Goal: Obtain resource: Download file/media

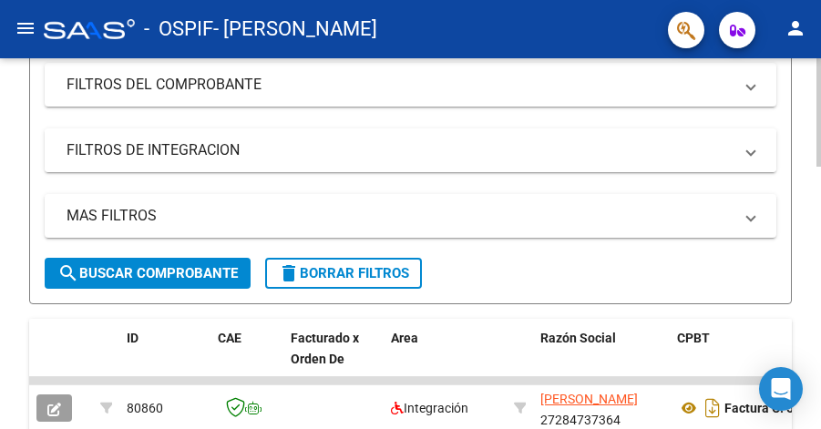
scroll to position [314, 0]
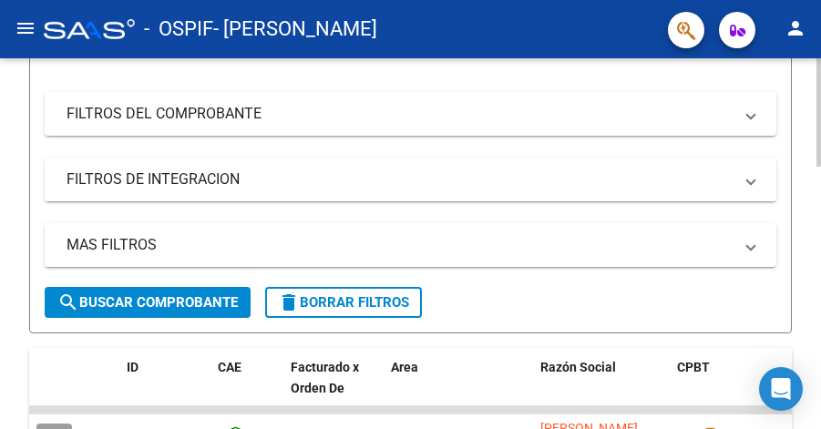
click at [292, 178] on mat-panel-title "FILTROS DE INTEGRACION" at bounding box center [399, 179] width 666 height 20
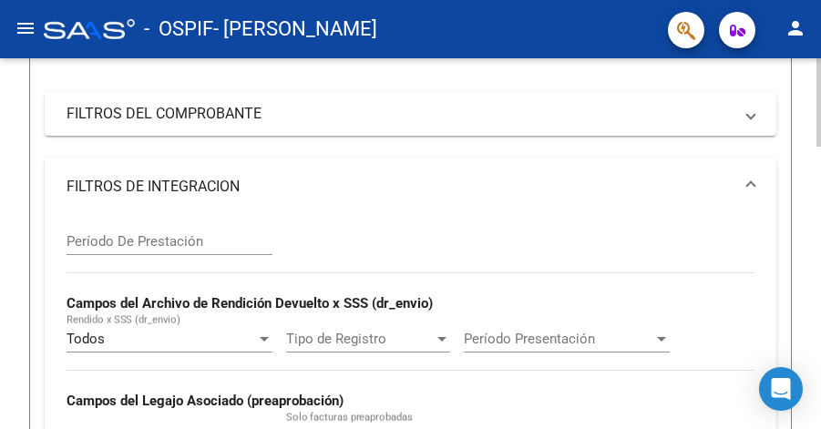
scroll to position [457, 0]
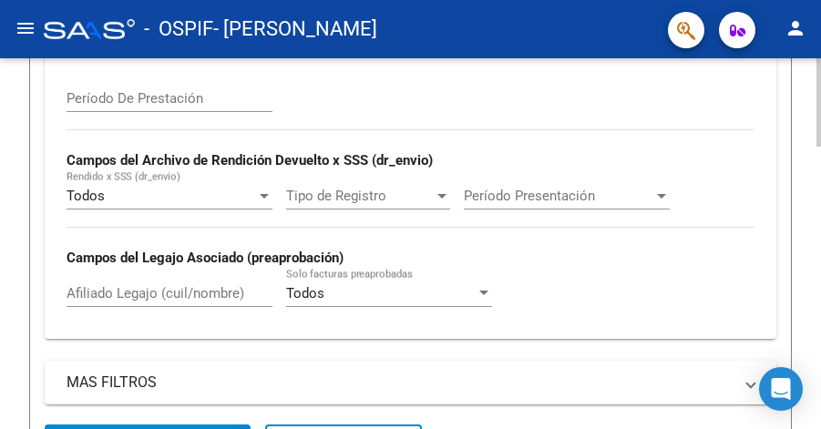
click at [217, 290] on input "Afiliado Legajo (cuil/nombre)" at bounding box center [169, 293] width 206 height 16
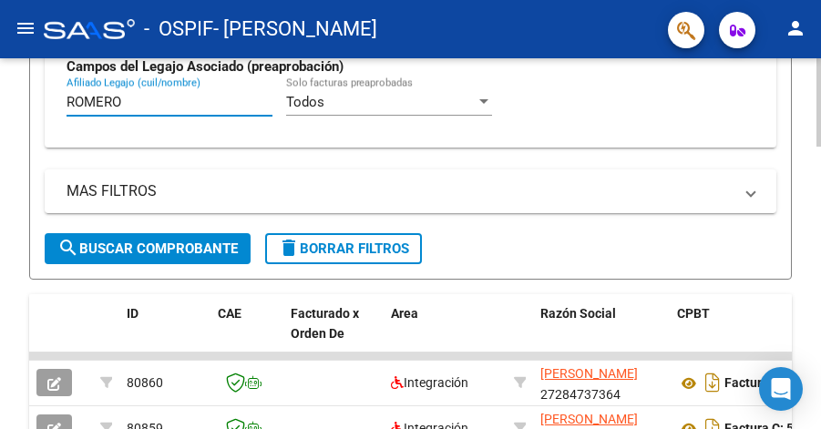
scroll to position [687, 0]
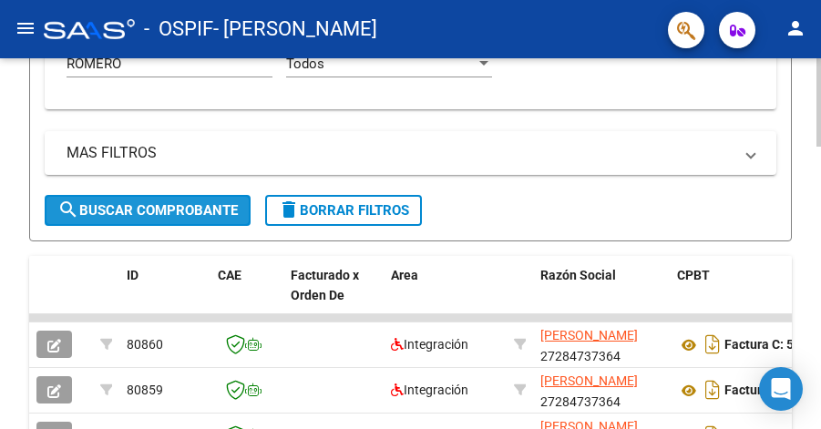
click at [167, 205] on span "search Buscar Comprobante" at bounding box center [147, 210] width 180 height 16
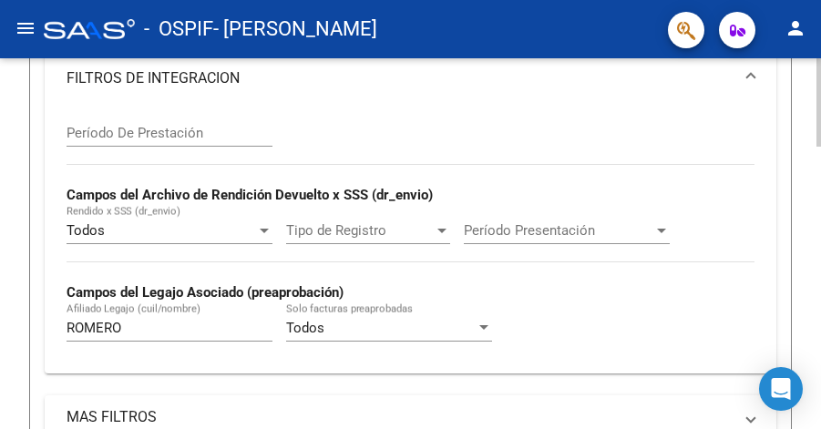
scroll to position [473, 0]
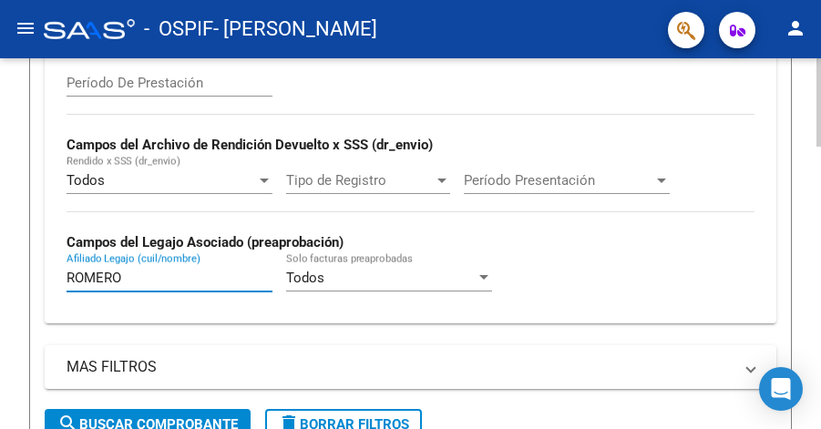
click at [185, 277] on input "ROMERO" at bounding box center [169, 278] width 206 height 16
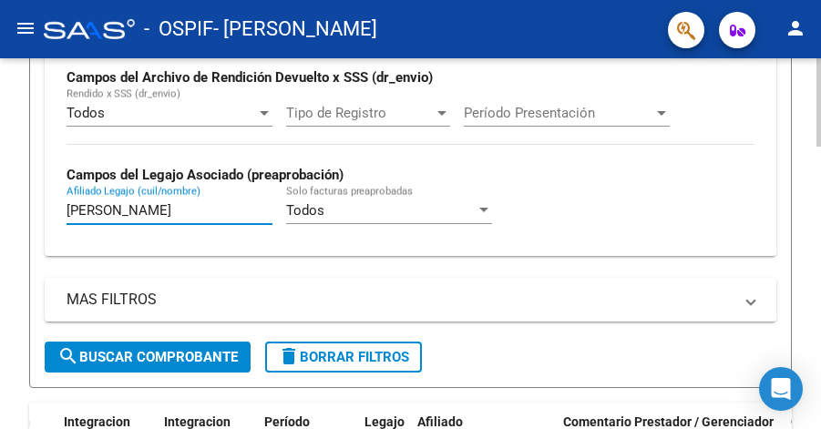
type input "[PERSON_NAME]"
click at [205, 355] on span "search Buscar Comprobante" at bounding box center [147, 357] width 180 height 16
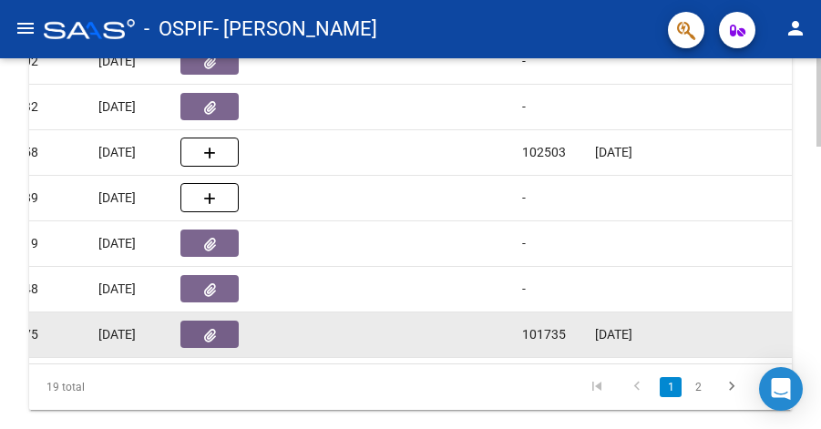
scroll to position [0, 863]
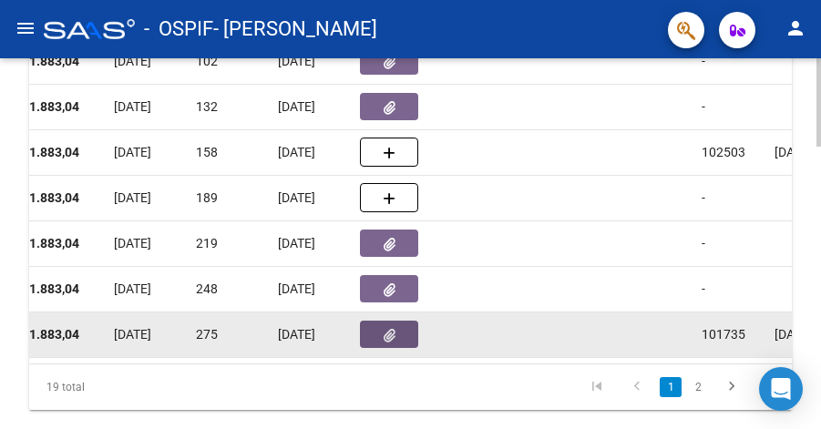
click at [386, 335] on icon "button" at bounding box center [389, 336] width 12 height 14
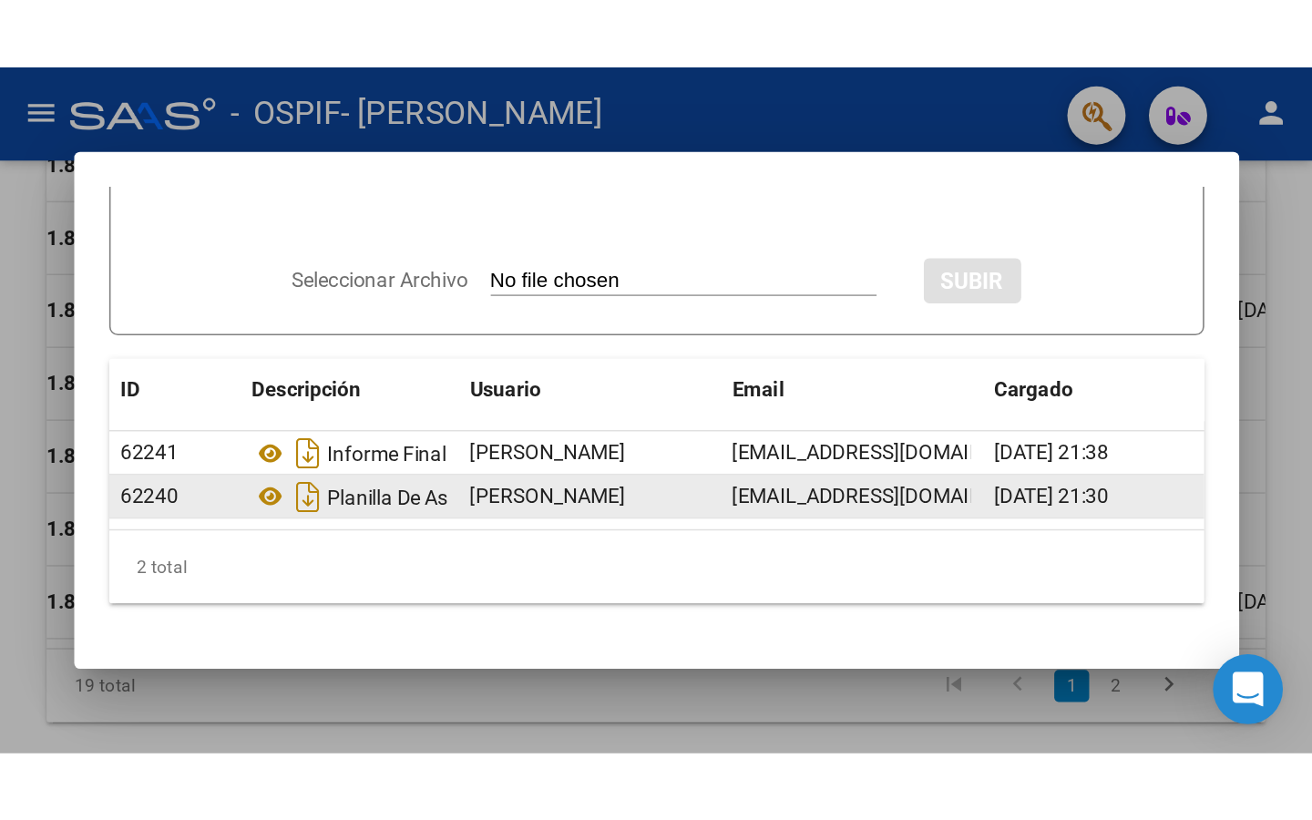
scroll to position [117, 0]
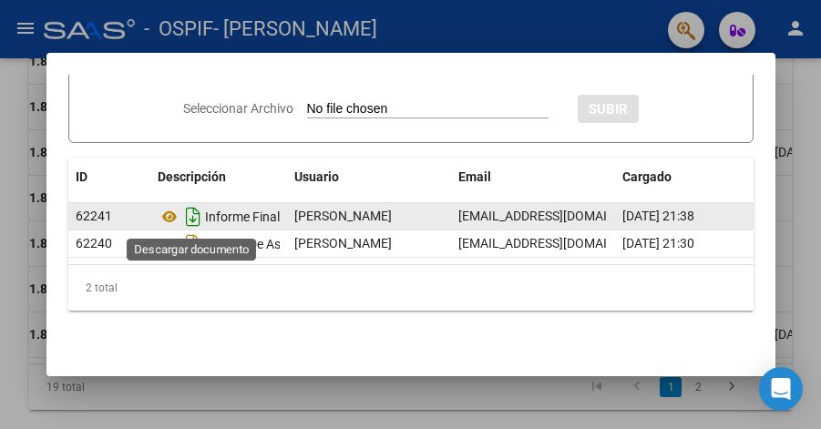
click at [188, 220] on icon "Descargar documento" at bounding box center [193, 216] width 24 height 29
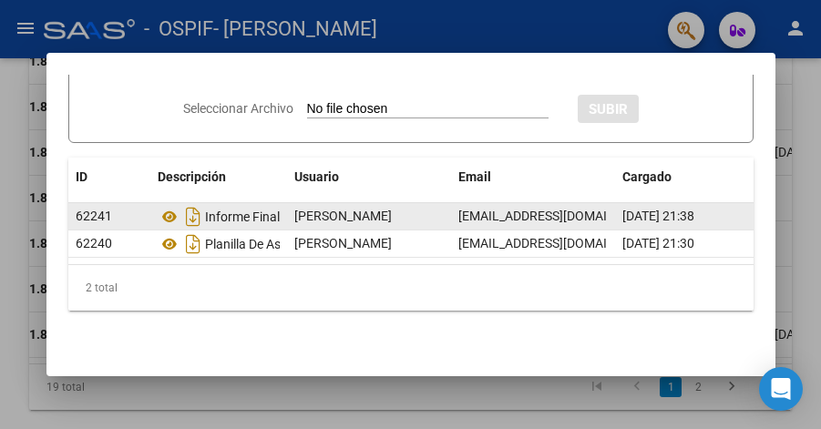
click at [297, 56] on mat-dialog-container "Documentación Respaldatoria Descripción Descripción Seleccionar Archivo SUBIR I…" at bounding box center [410, 214] width 729 height 322
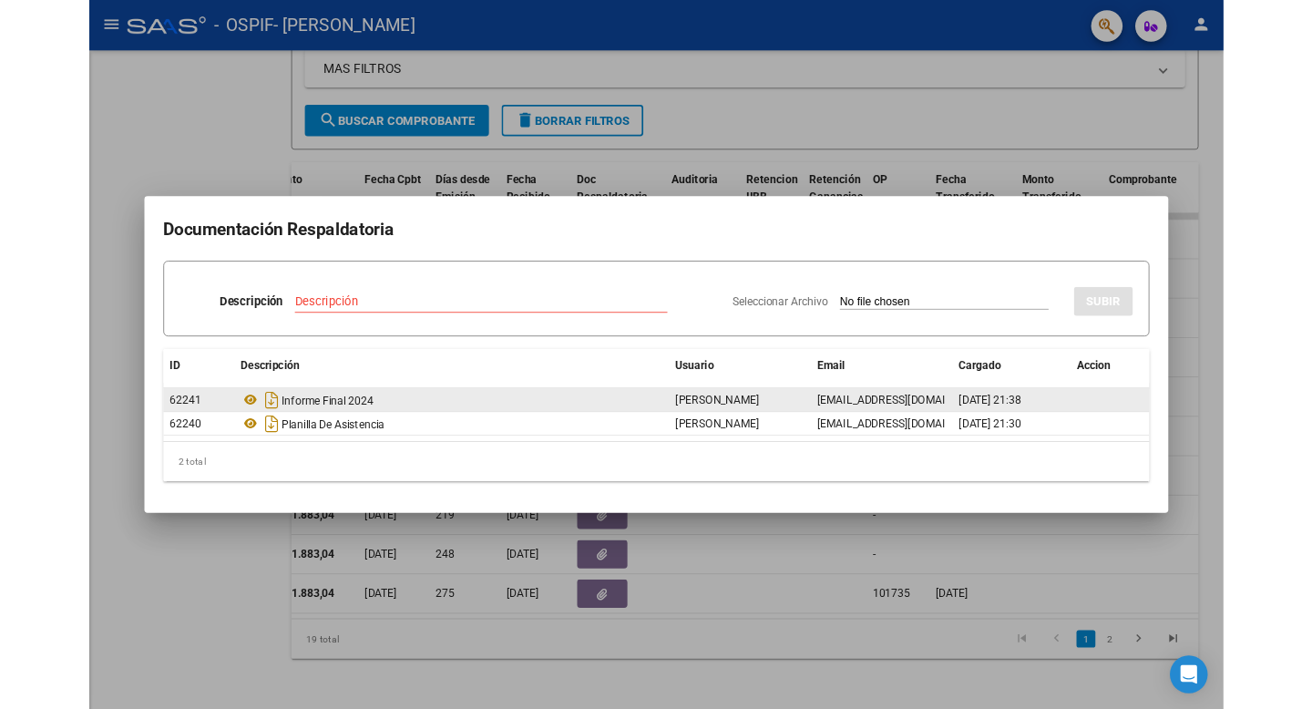
scroll to position [0, 0]
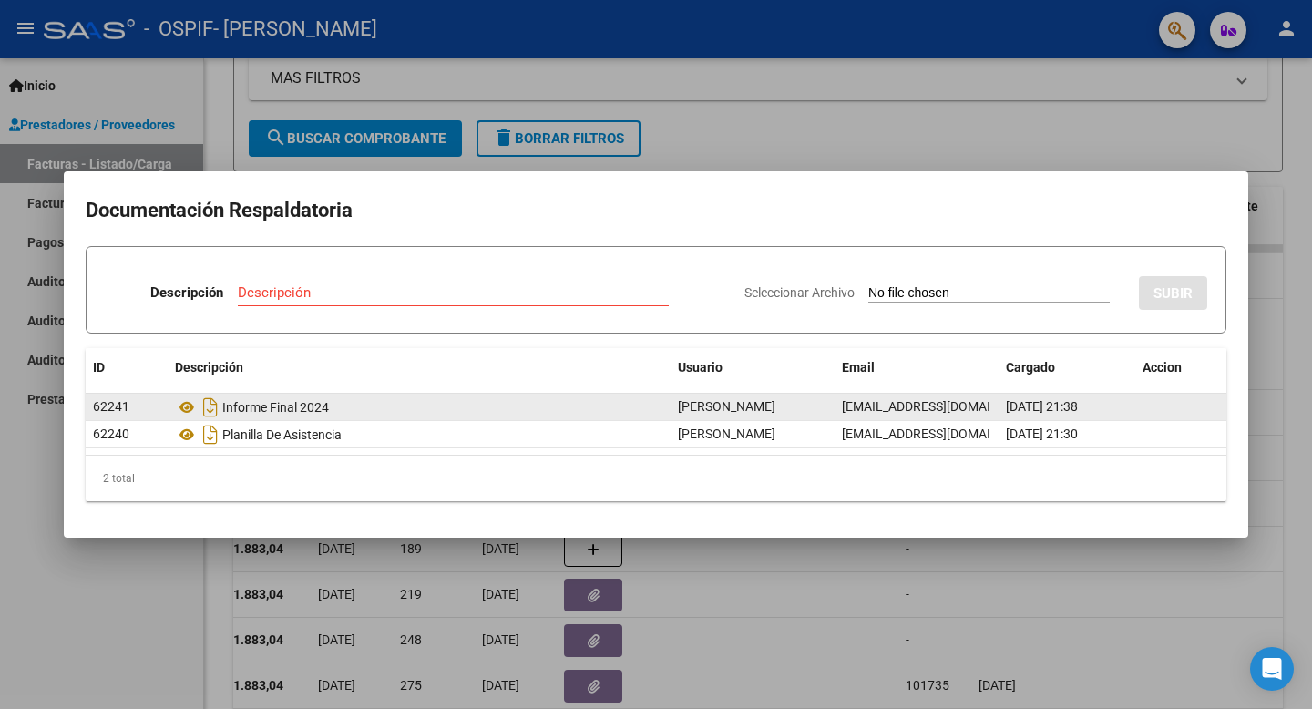
click at [222, 134] on div at bounding box center [656, 354] width 1312 height 709
